Goal: Task Accomplishment & Management: Use online tool/utility

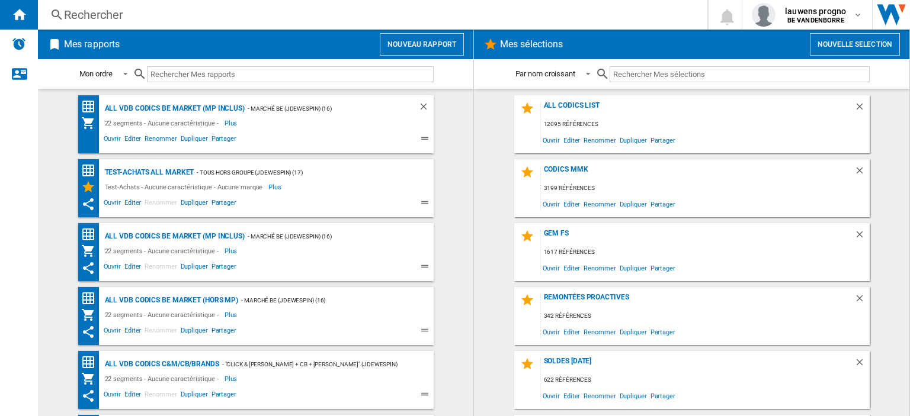
click at [448, 46] on button "Nouveau rapport" at bounding box center [422, 44] width 84 height 23
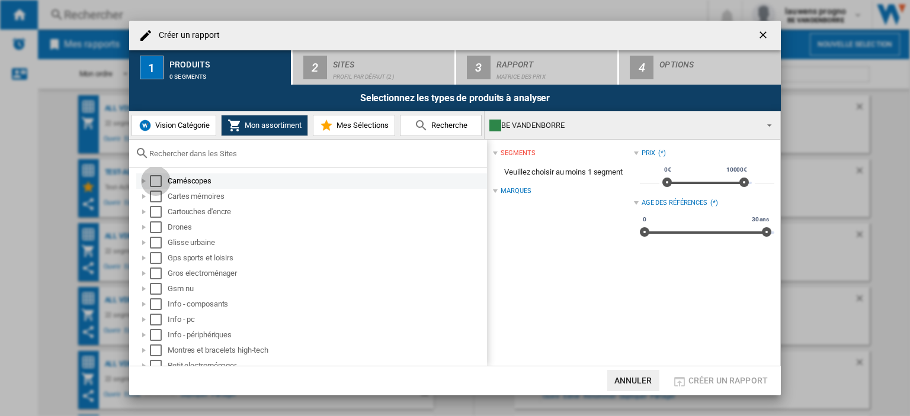
click at [156, 177] on div "Select" at bounding box center [156, 181] width 12 height 12
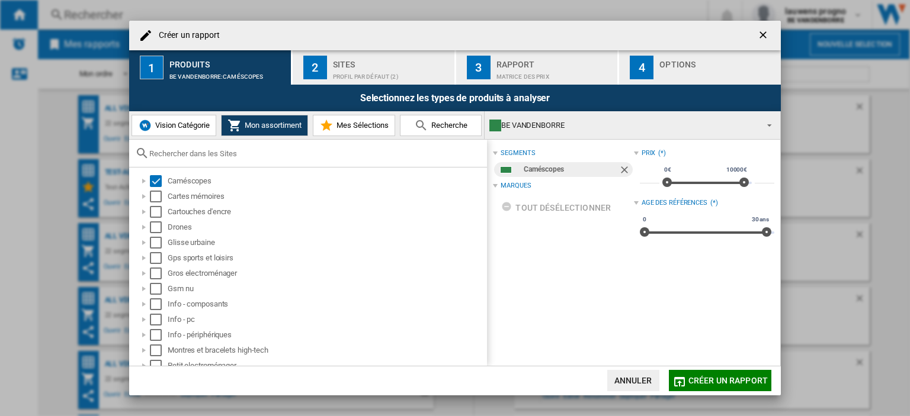
click at [355, 70] on div "Profil par défaut (2)" at bounding box center [391, 74] width 117 height 12
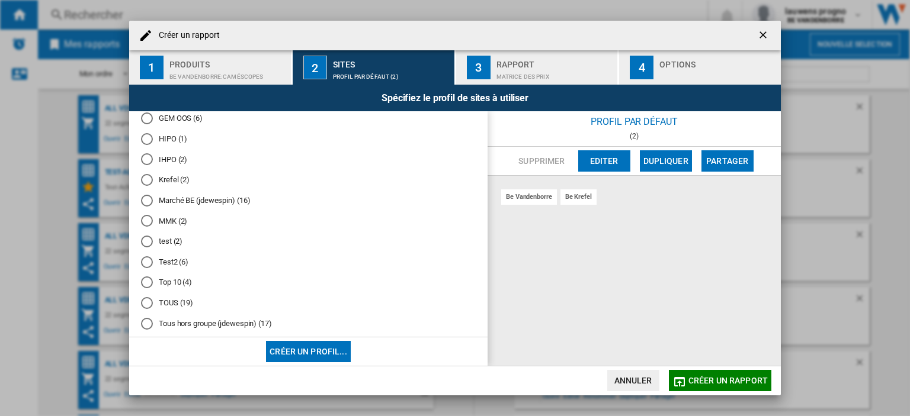
scroll to position [210, 0]
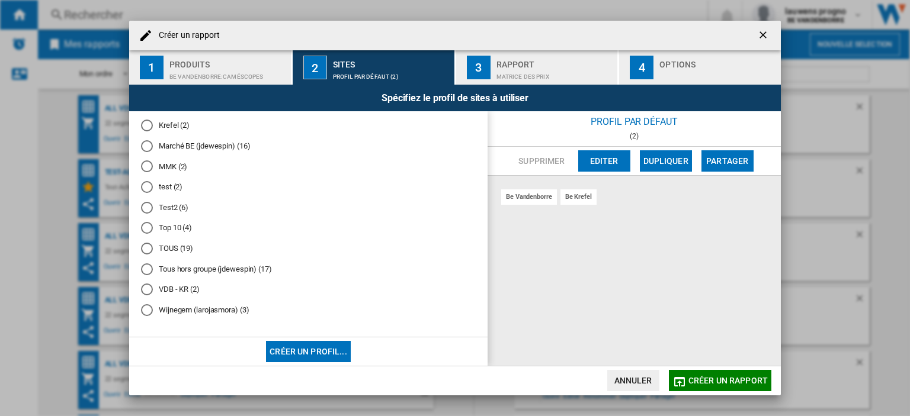
click at [332, 351] on button "Créer un profil..." at bounding box center [308, 351] width 85 height 21
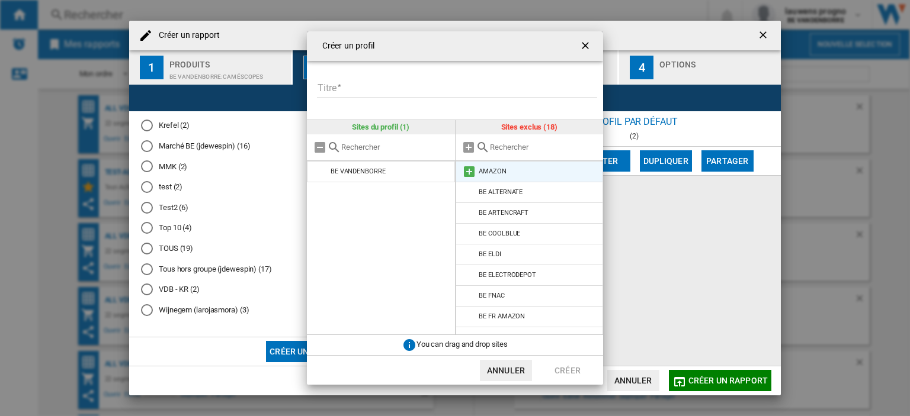
click at [469, 173] on md-icon at bounding box center [469, 172] width 14 height 14
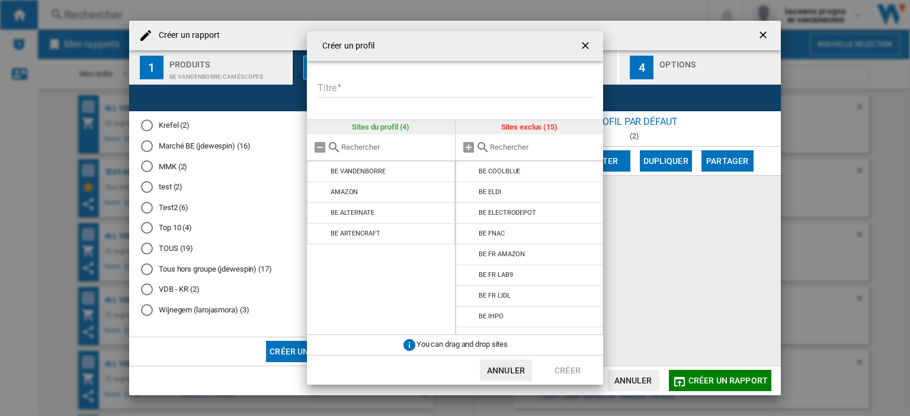
click at [469, 173] on md-icon at bounding box center [469, 172] width 14 height 14
click at [587, 47] on ng-md-icon "getI18NText('BUTTONS.CLOSE_DIALOG')" at bounding box center [586, 47] width 14 height 14
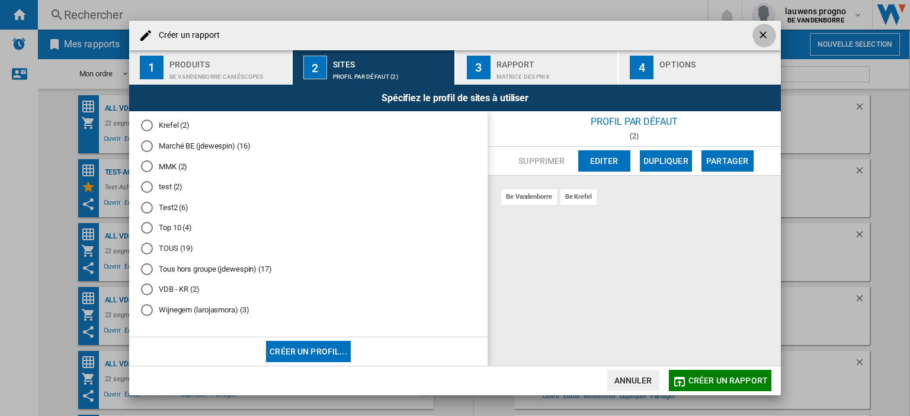
click at [767, 30] on ng-md-icon "getI18NText('BUTTONS.CLOSE_DIALOG')" at bounding box center [764, 36] width 14 height 14
